Goal: Go to known website: Access a specific website the user already knows

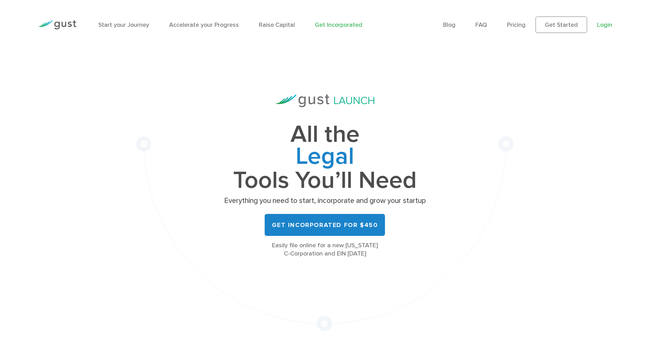
click at [605, 25] on link "Login" at bounding box center [604, 24] width 15 height 7
click at [605, 26] on link "Login" at bounding box center [604, 24] width 15 height 7
